Goal: Browse casually: Explore the website without a specific task or goal

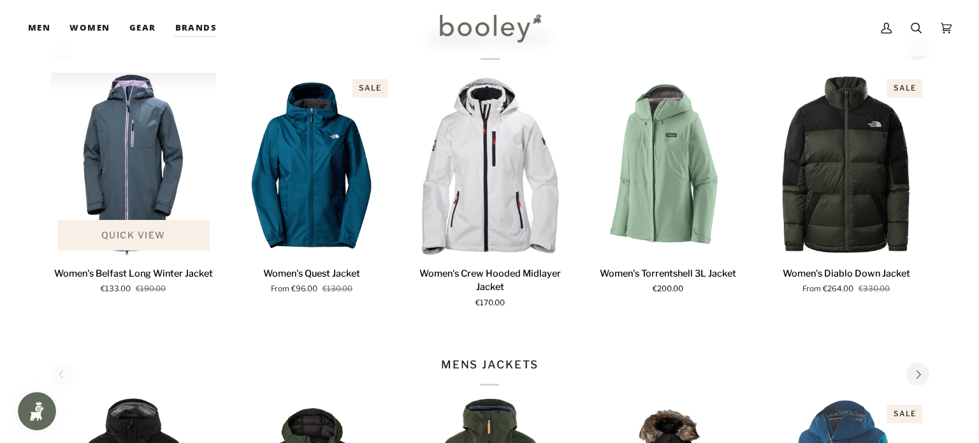
scroll to position [319, 0]
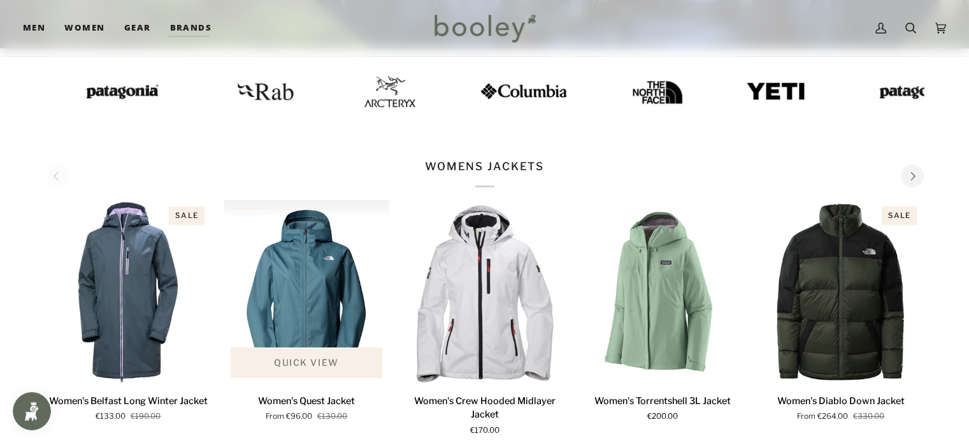
click at [322, 358] on span "Quick view" at bounding box center [306, 362] width 64 height 13
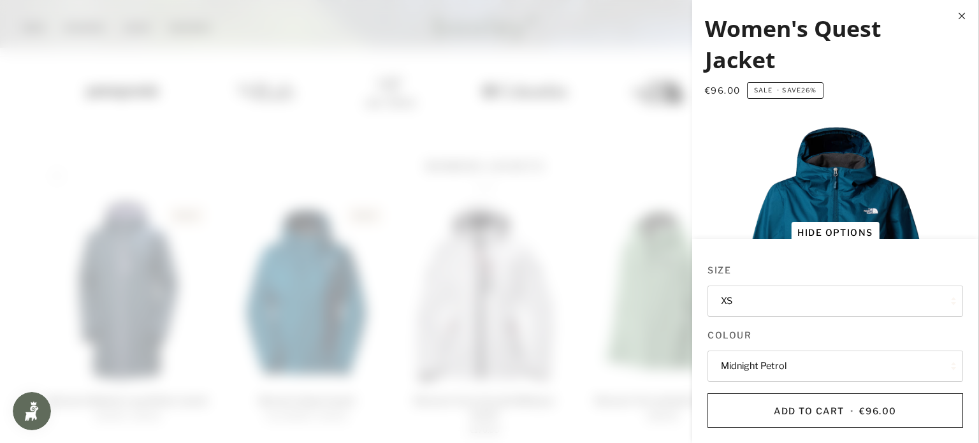
scroll to position [127, 0]
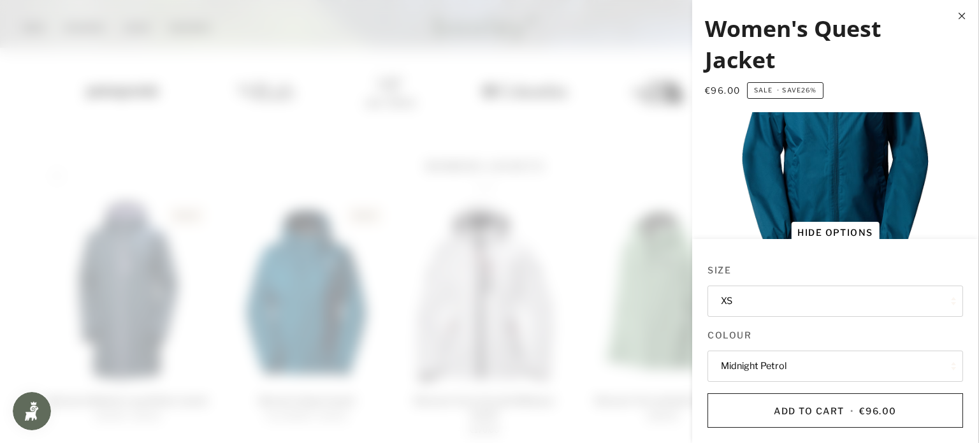
click at [795, 365] on button "Midnight Petrol" at bounding box center [835, 366] width 256 height 31
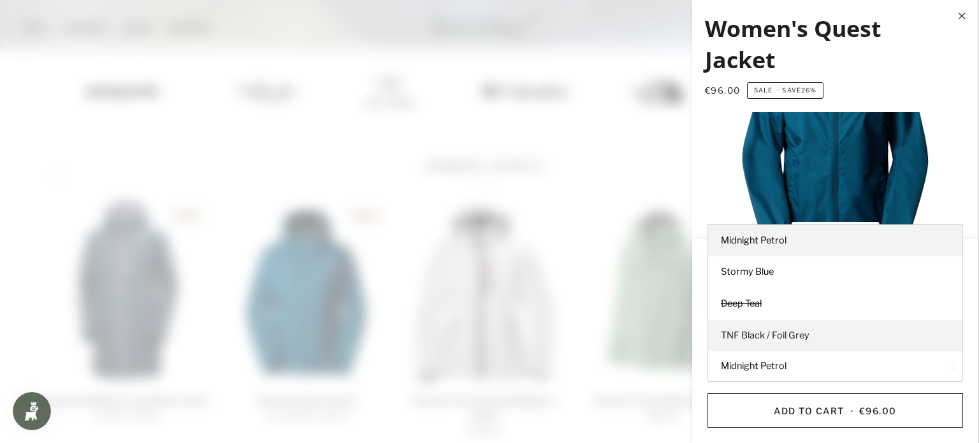
click at [763, 336] on span "TNF Black / Foil Grey" at bounding box center [765, 334] width 89 height 11
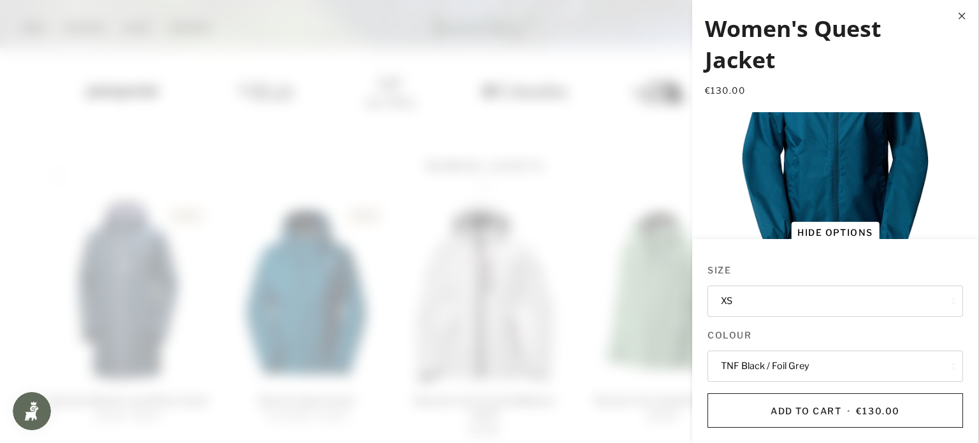
click at [762, 361] on button "TNF Black / Foil Grey" at bounding box center [835, 366] width 256 height 31
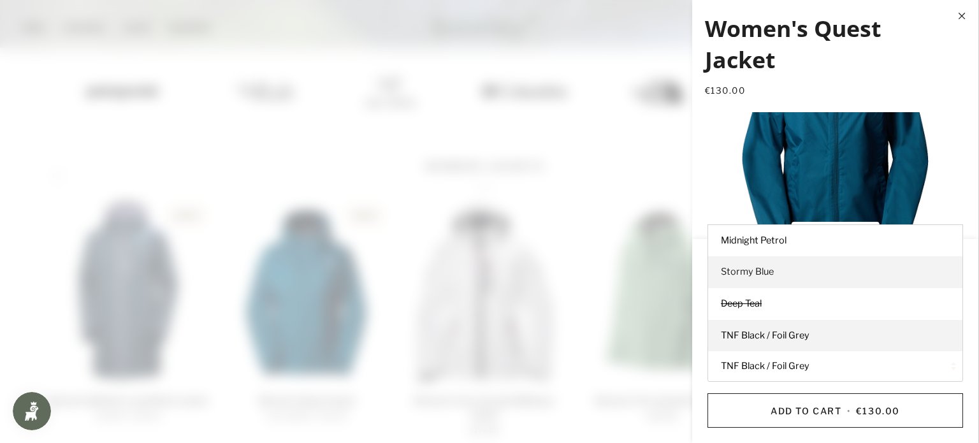
click at [765, 268] on span "Stormy Blue" at bounding box center [747, 271] width 53 height 11
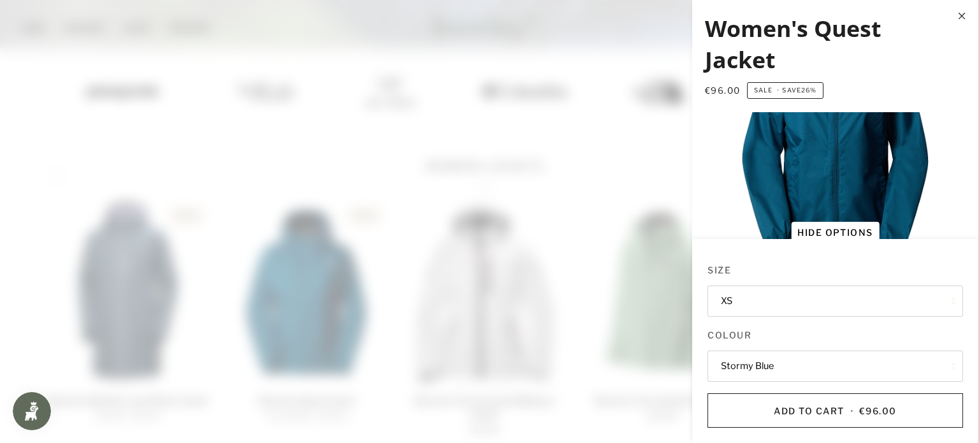
click at [776, 363] on button "Stormy Blue" at bounding box center [835, 366] width 256 height 31
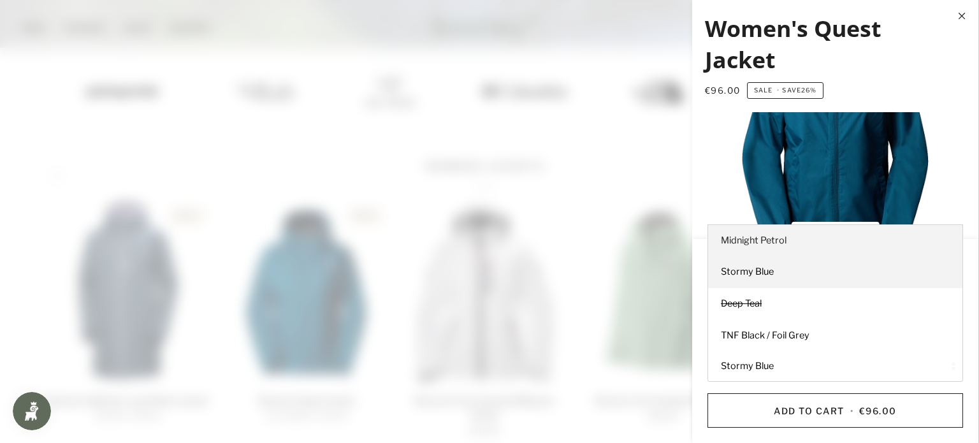
click at [777, 234] on link "Midnight Petrol" at bounding box center [835, 241] width 254 height 32
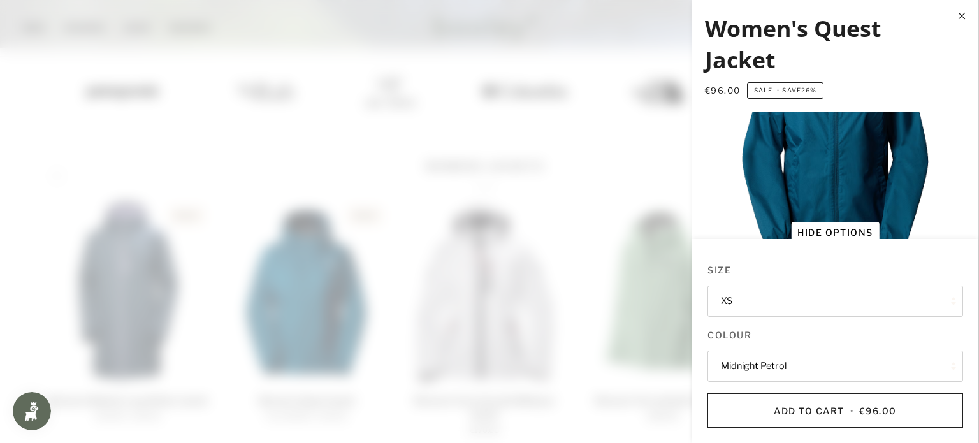
click at [775, 381] on button "Midnight Petrol" at bounding box center [835, 366] width 256 height 31
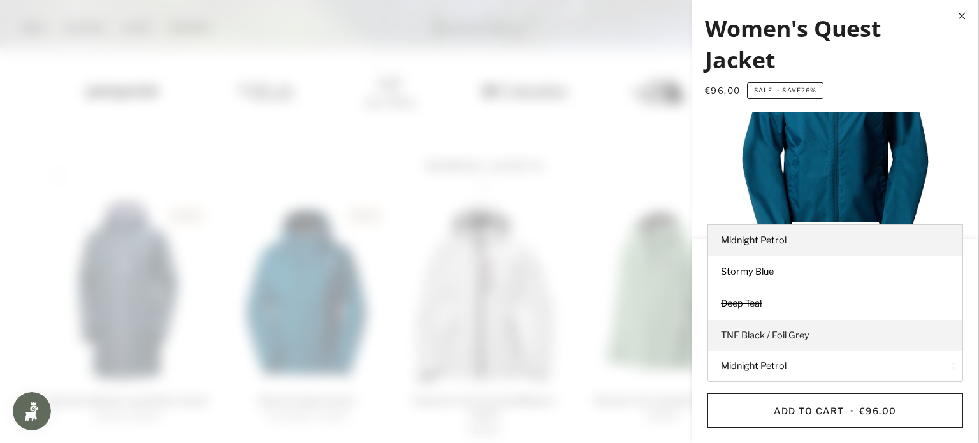
click at [755, 334] on span "TNF Black / Foil Grey" at bounding box center [765, 334] width 89 height 11
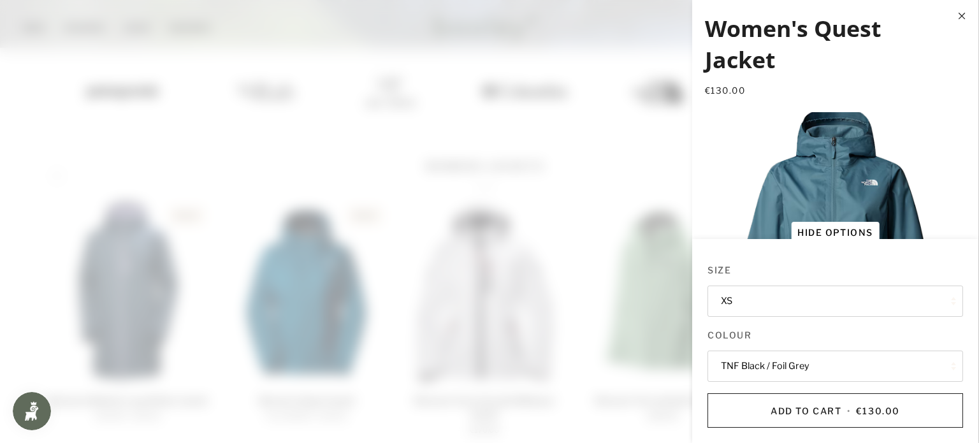
scroll to position [382, 0]
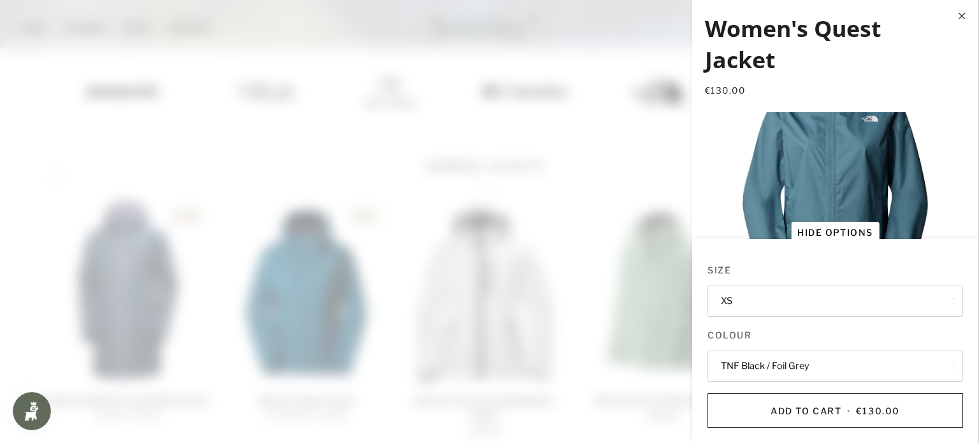
click at [860, 226] on button "Hide options Show options" at bounding box center [835, 233] width 88 height 22
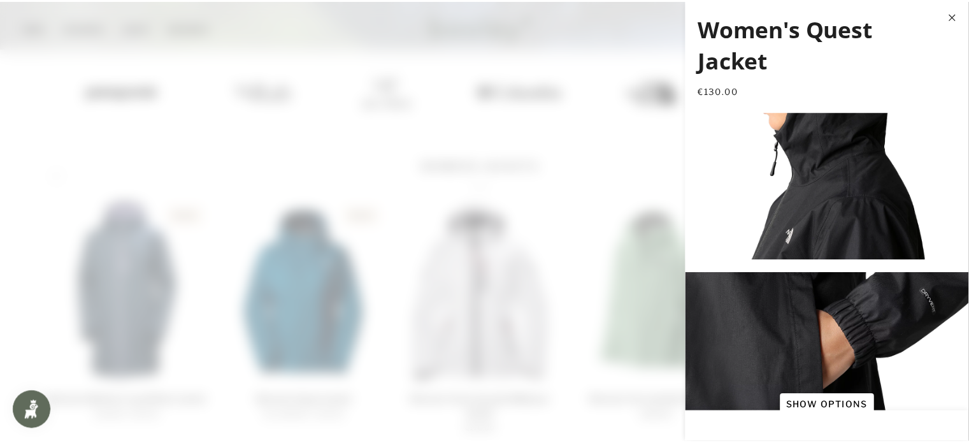
scroll to position [2580, 0]
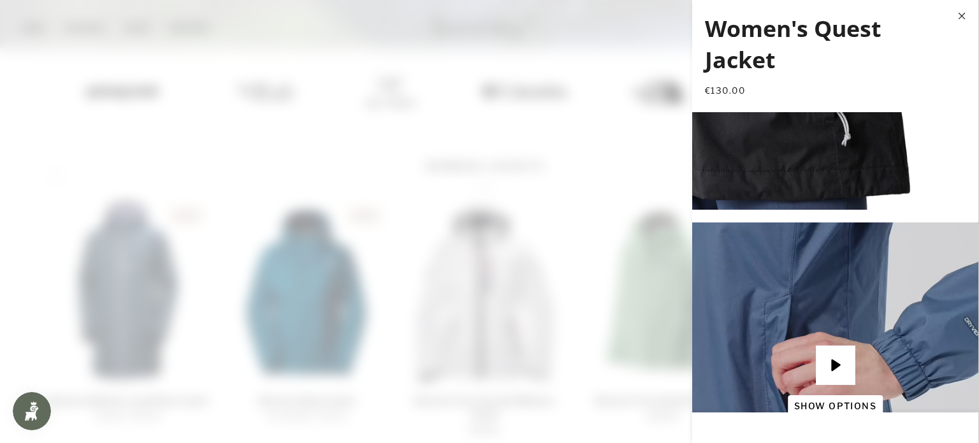
click at [459, 143] on span at bounding box center [489, 221] width 979 height 443
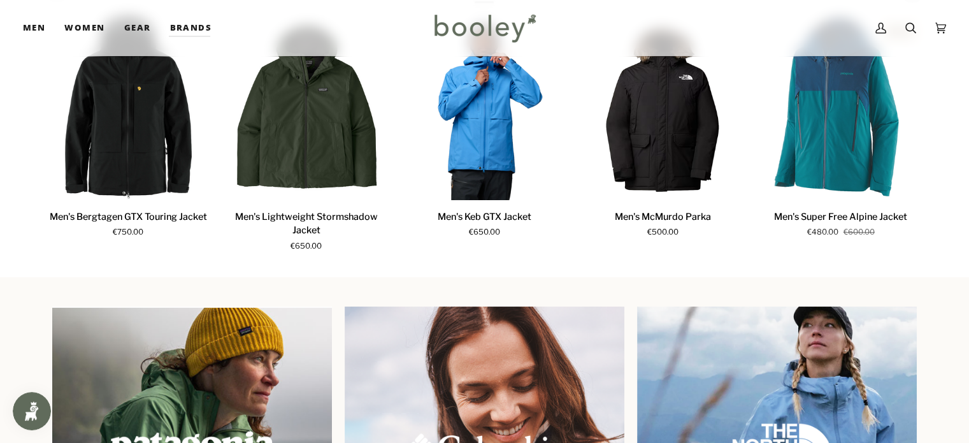
scroll to position [701, 0]
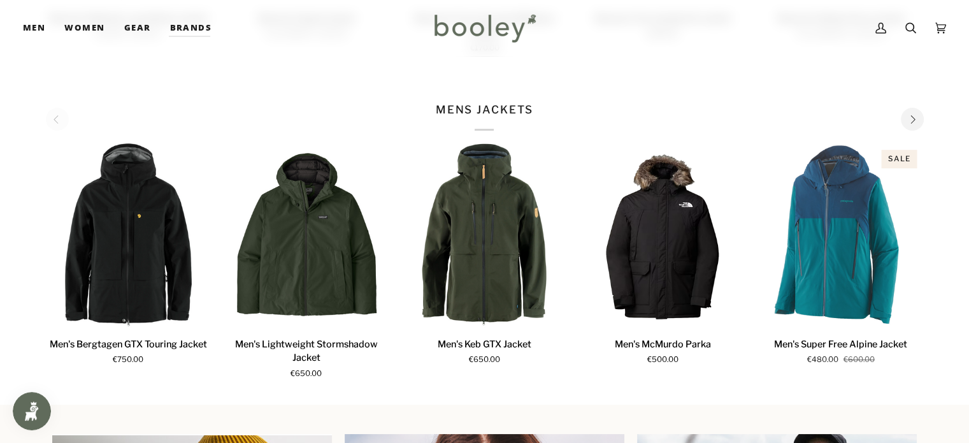
click at [910, 122] on icon "Next" at bounding box center [912, 119] width 8 height 8
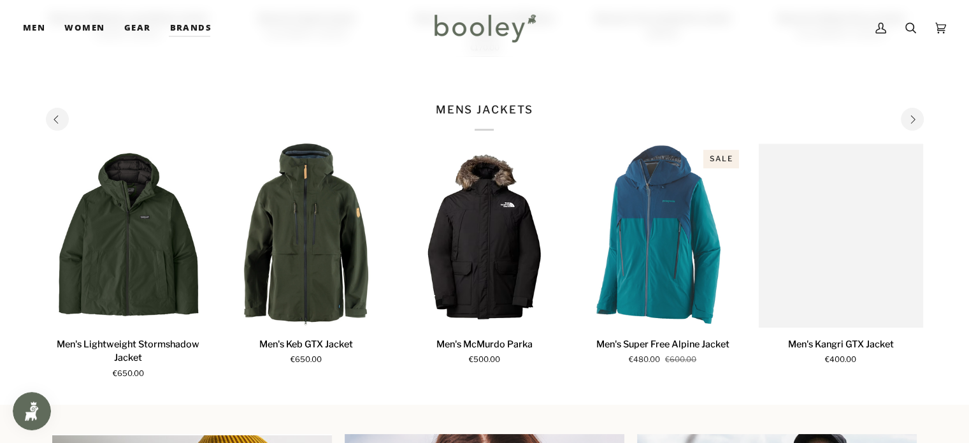
click at [910, 122] on icon "Next" at bounding box center [912, 119] width 8 height 8
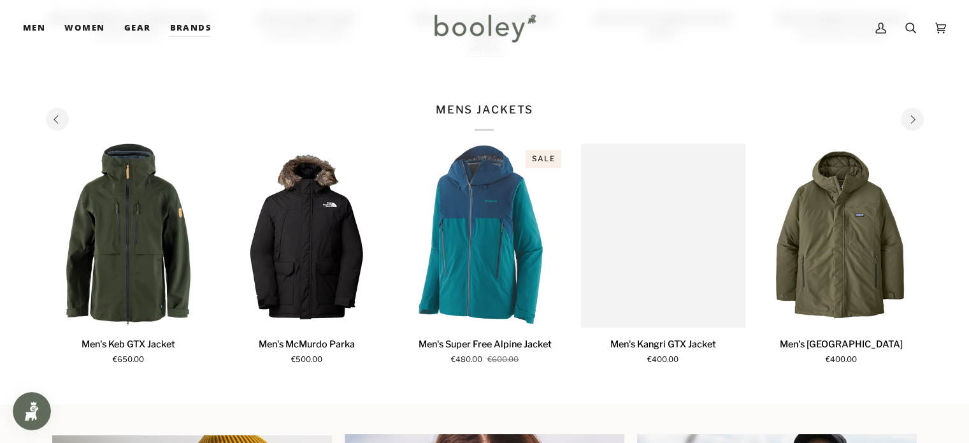
click at [910, 122] on icon "Next" at bounding box center [912, 119] width 8 height 8
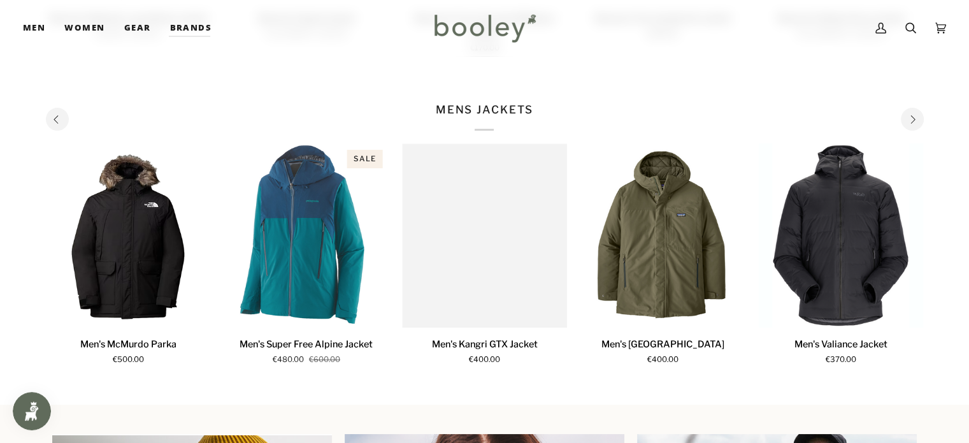
click at [910, 122] on icon "Next" at bounding box center [912, 119] width 8 height 8
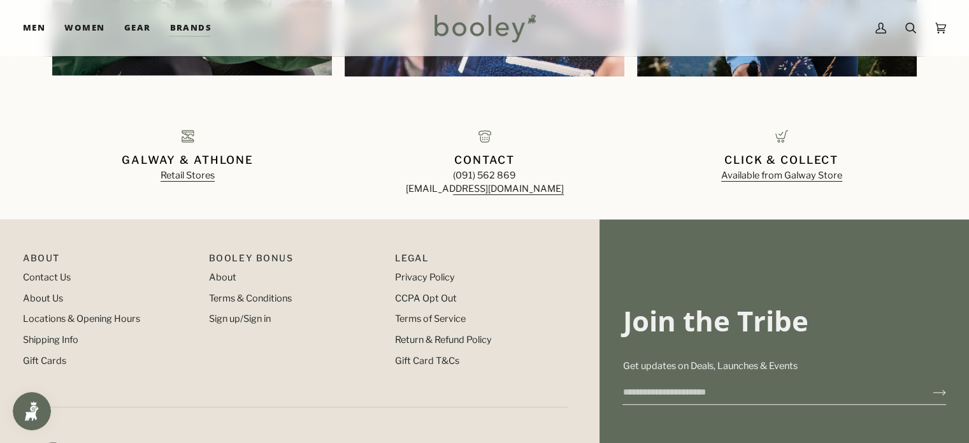
scroll to position [1450, 0]
